Goal: Book appointment/travel/reservation

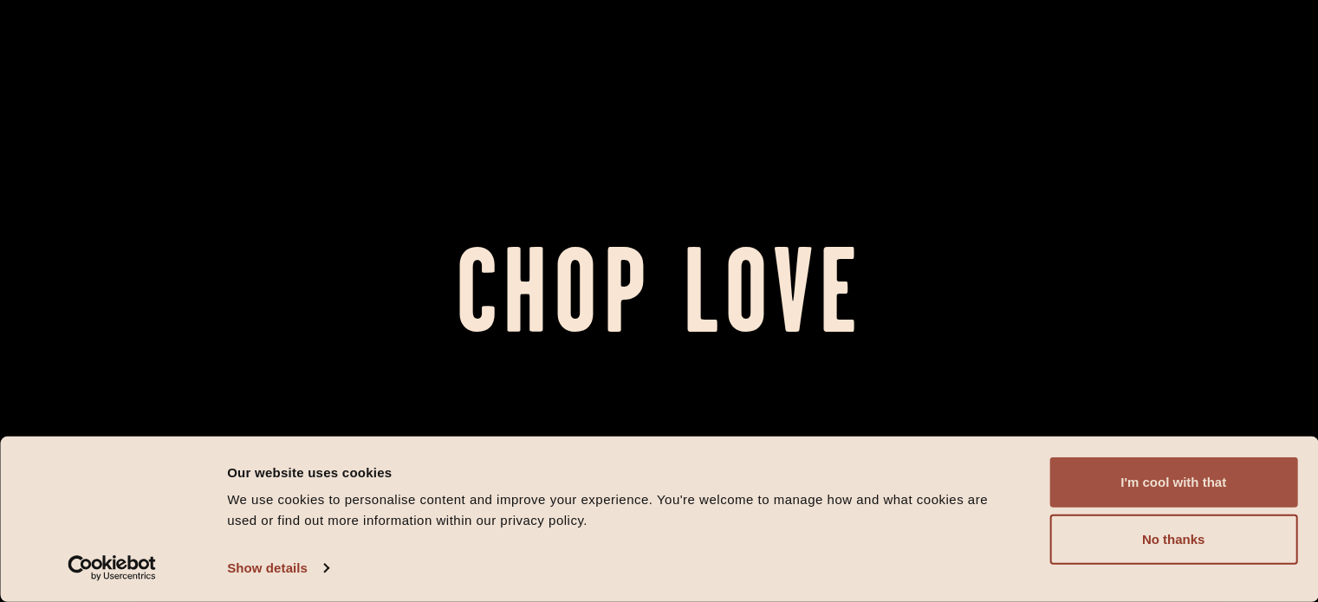
click at [1156, 489] on button "I'm cool with that" at bounding box center [1173, 482] width 248 height 50
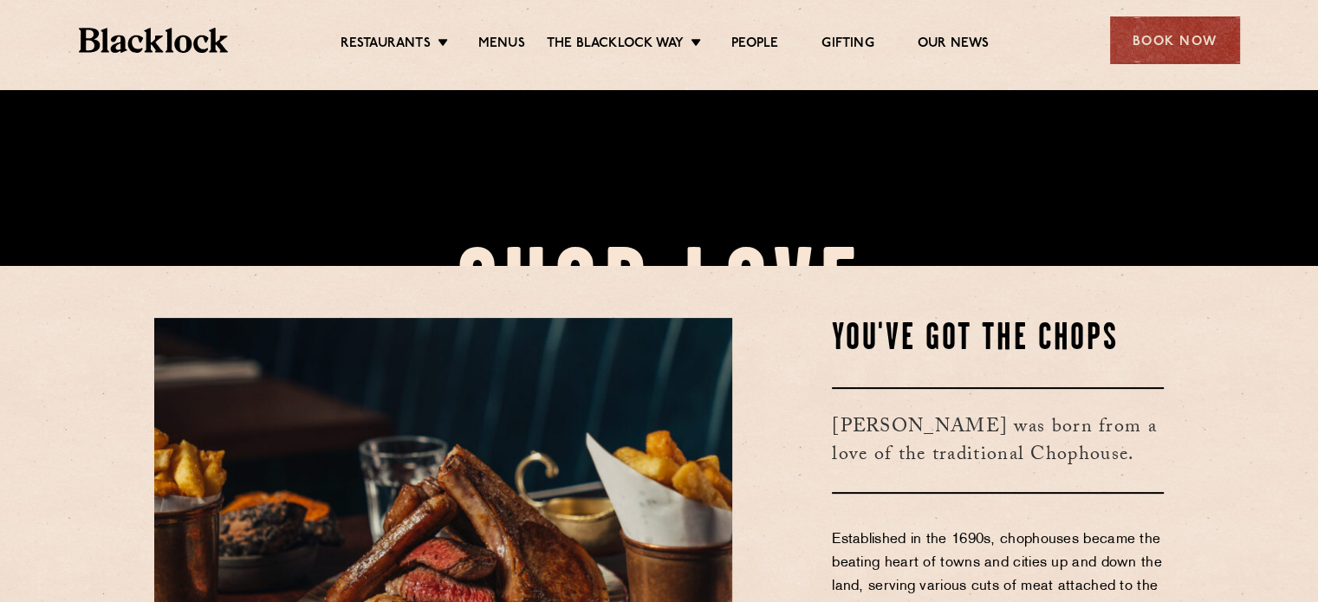
scroll to position [442, 0]
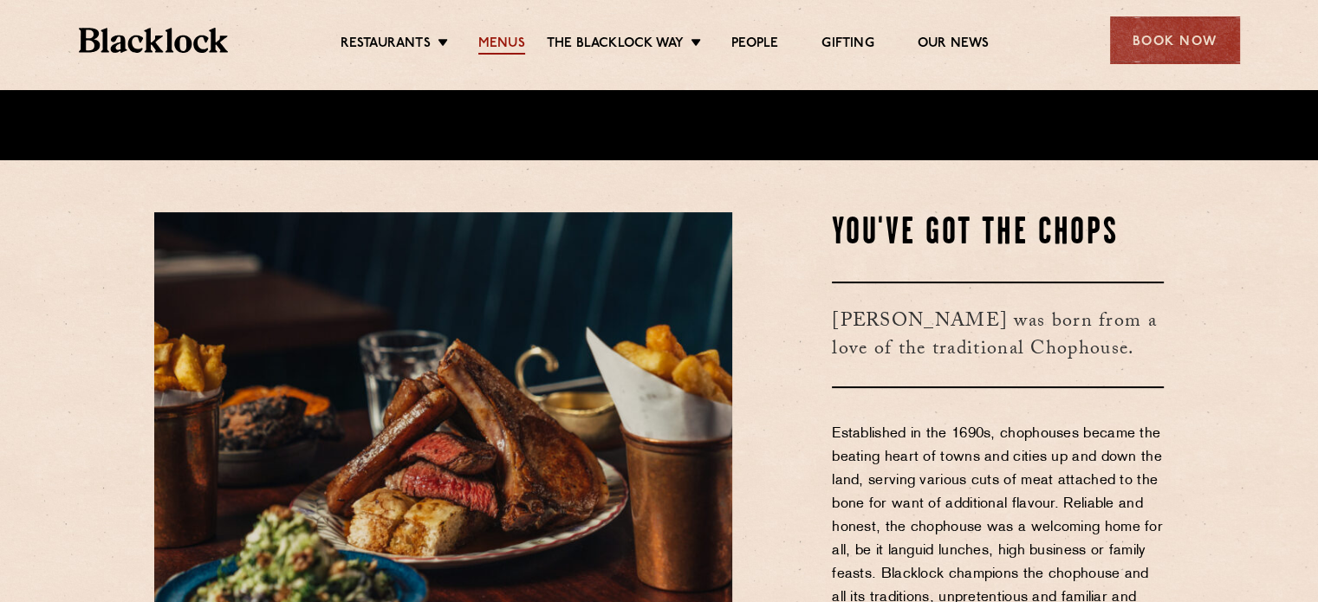
click at [508, 45] on link "Menus" at bounding box center [501, 45] width 47 height 19
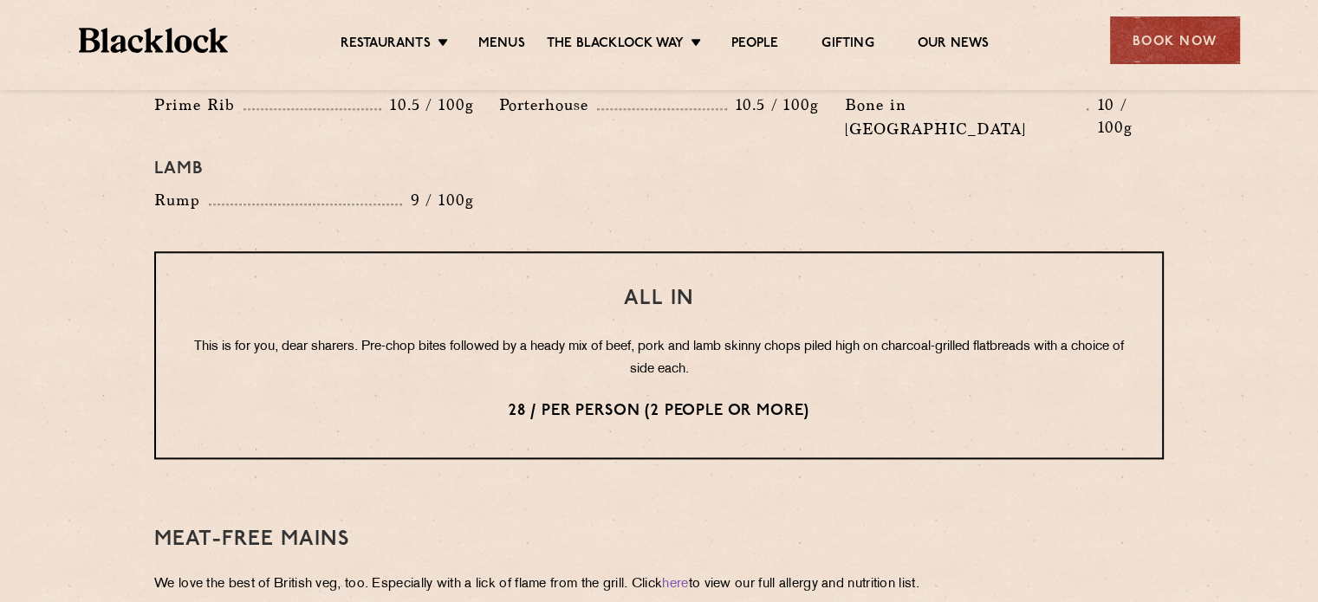
scroll to position [2074, 0]
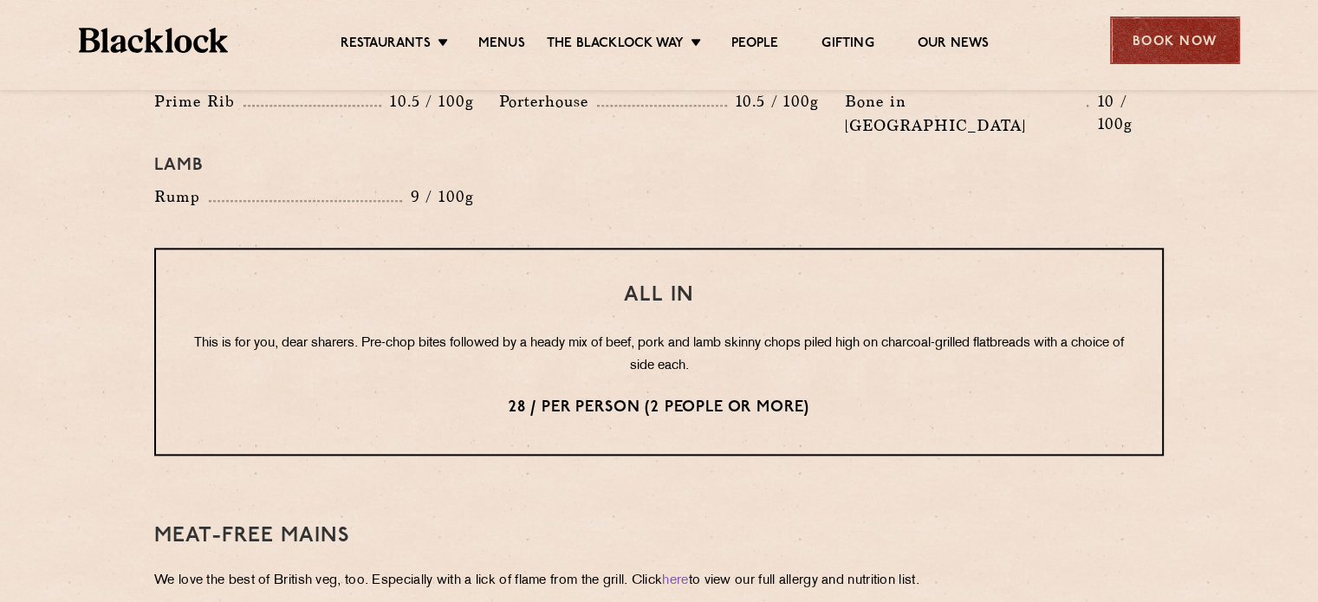
click at [1201, 30] on div "Book Now" at bounding box center [1175, 40] width 130 height 48
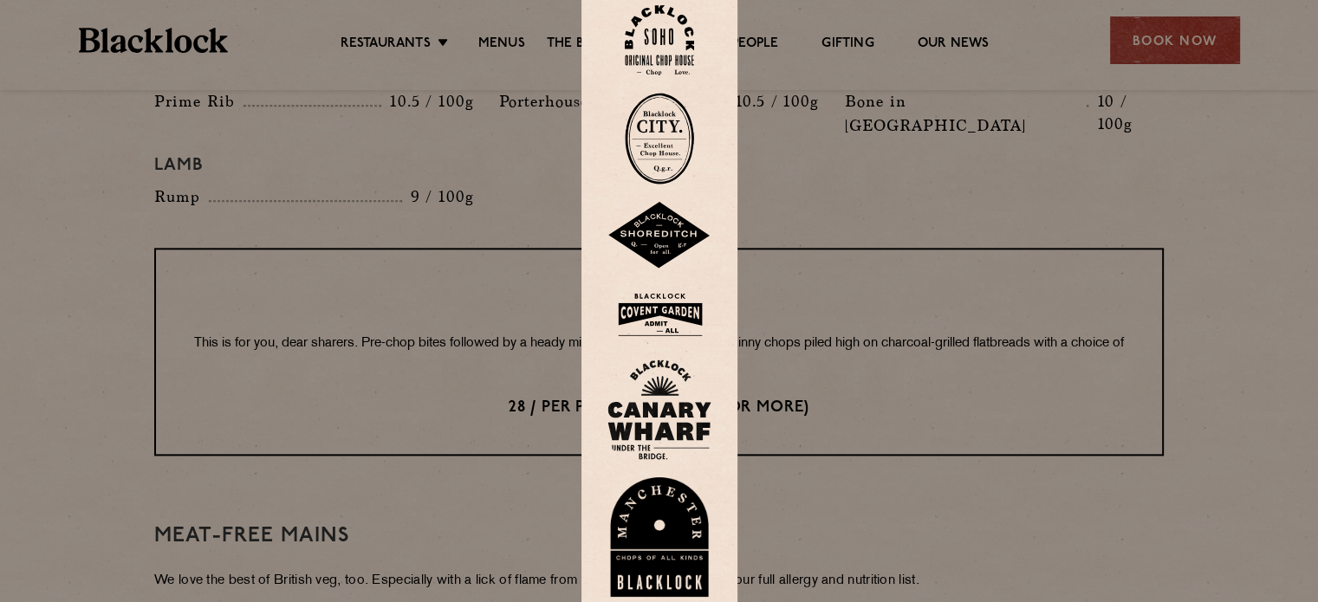
click at [680, 309] on img at bounding box center [659, 315] width 104 height 56
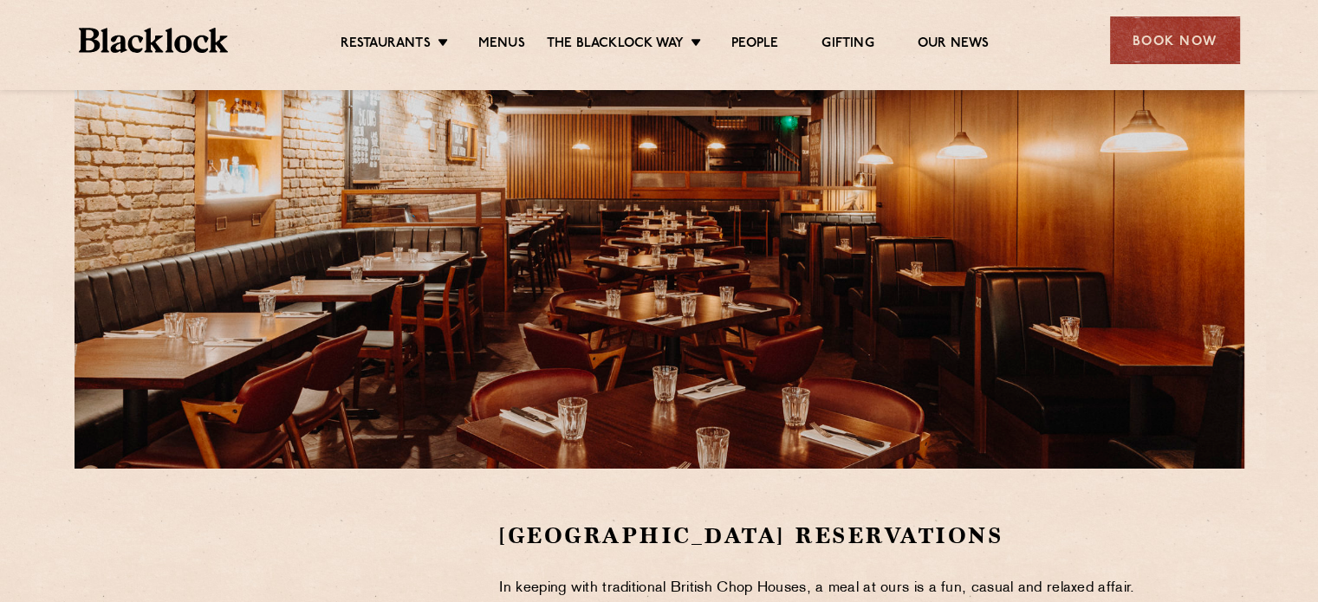
scroll to position [145, 0]
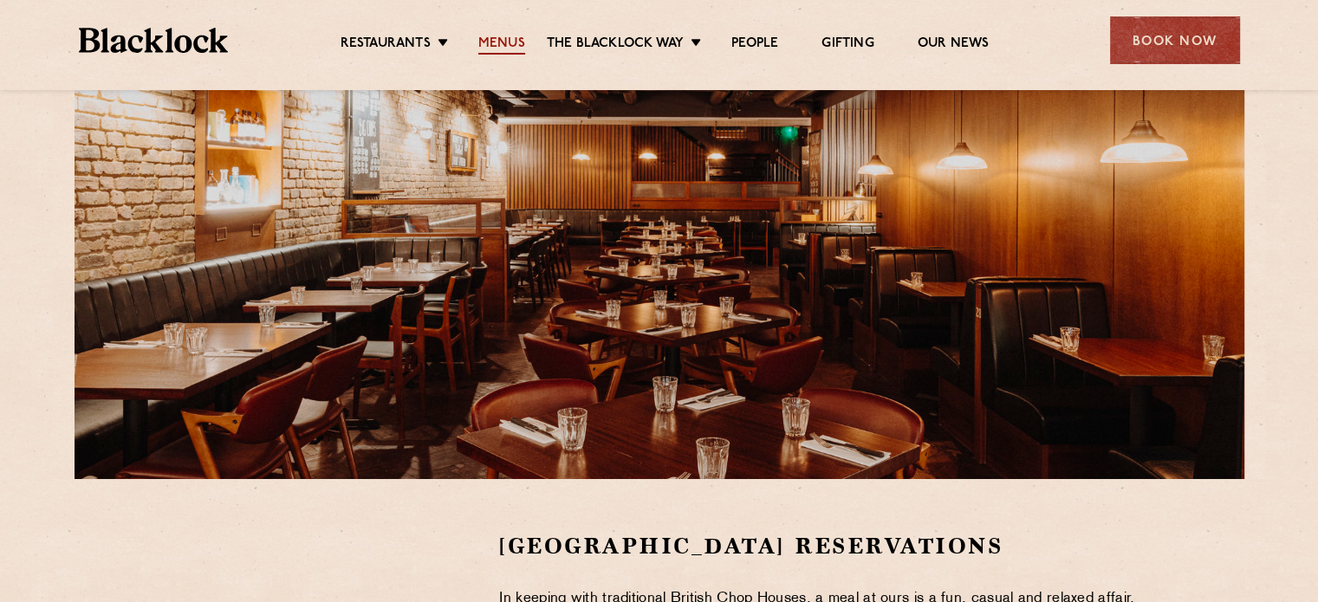
click at [505, 47] on link "Menus" at bounding box center [501, 45] width 47 height 19
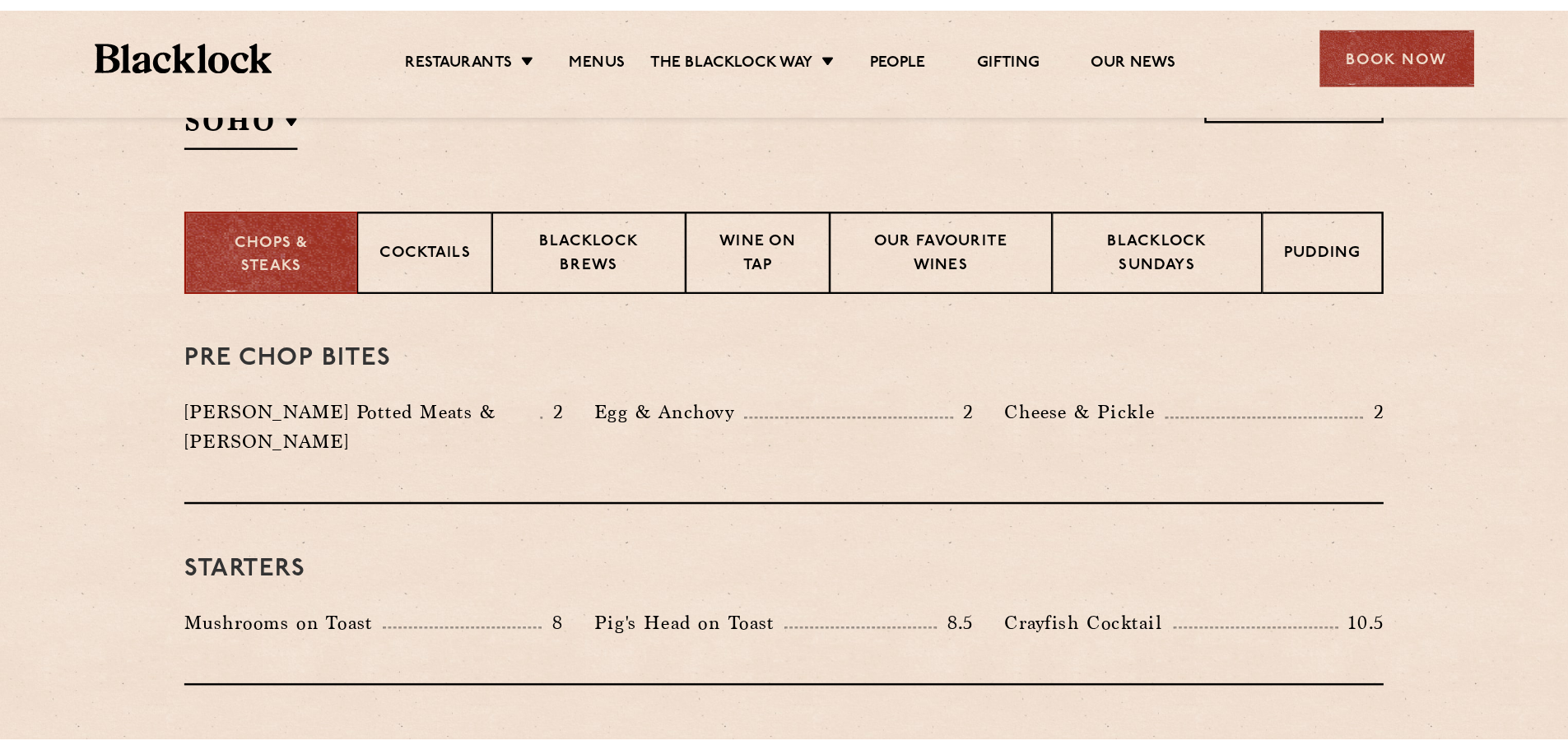
scroll to position [602, 0]
